Goal: Navigation & Orientation: Find specific page/section

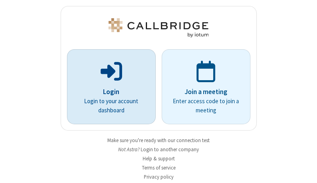
click at [108, 92] on p "Login" at bounding box center [111, 92] width 67 height 10
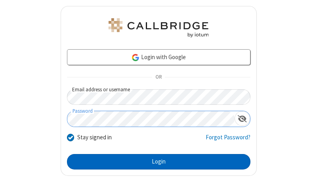
click at [156, 162] on button "Login" at bounding box center [159, 162] width 184 height 16
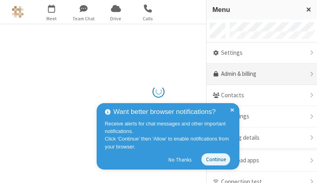
click at [259, 74] on link "Admin & billing" at bounding box center [262, 73] width 111 height 21
